Goal: Task Accomplishment & Management: Complete application form

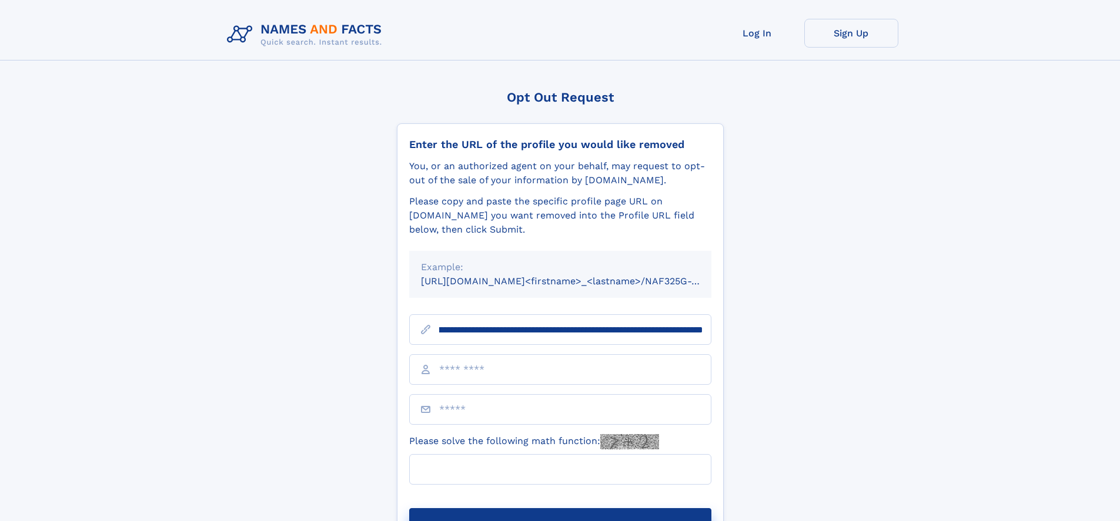
scroll to position [0, 158]
type input "**********"
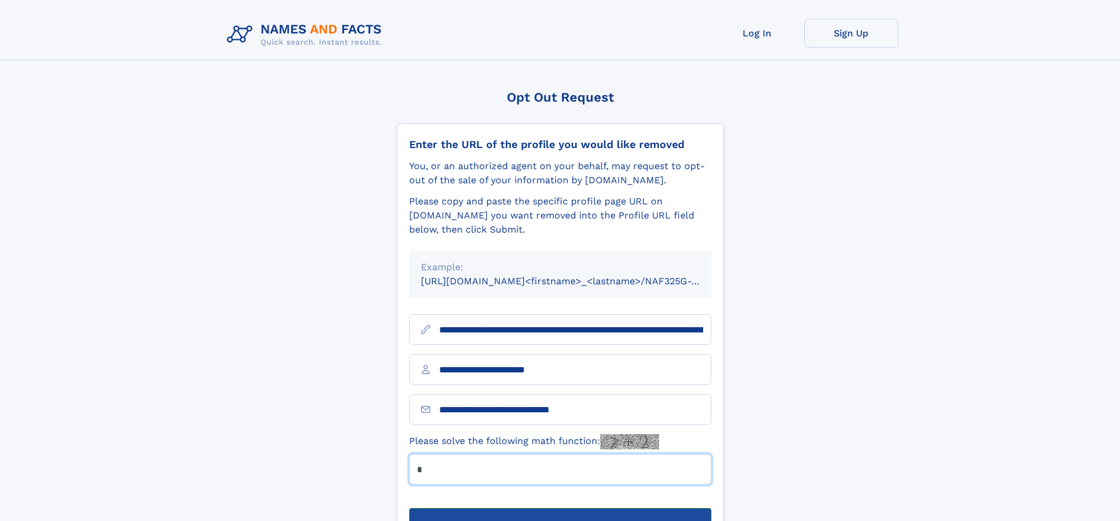
type input "*"
click at [560, 508] on button "Submit Opt Out Request" at bounding box center [560, 527] width 302 height 38
